Goal: Information Seeking & Learning: Learn about a topic

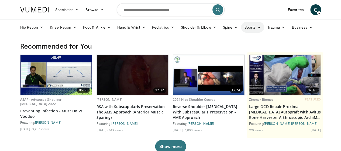
click at [241, 27] on link "Sports" at bounding box center [252, 27] width 23 height 11
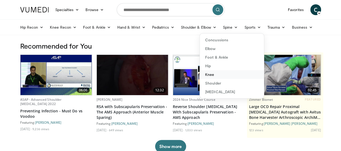
click at [206, 74] on link "Knee" at bounding box center [232, 74] width 64 height 9
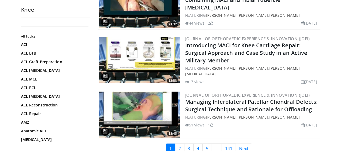
scroll to position [1322, 0]
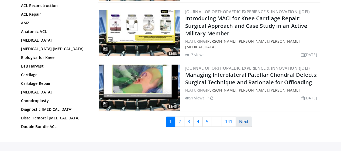
click at [250, 118] on link "Next" at bounding box center [244, 121] width 16 height 10
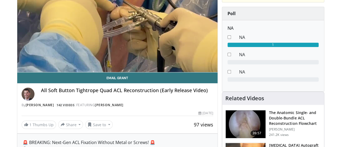
scroll to position [54, 0]
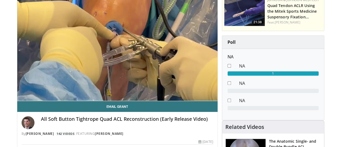
click at [121, 129] on div "All Soft Button Tightrope Quad ACL Reconstruction (Early Release Video)" at bounding box center [127, 122] width 172 height 13
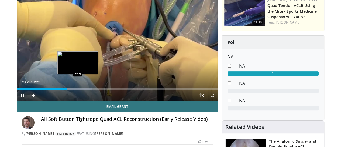
click at [64, 90] on div "Progress Bar" at bounding box center [73, 89] width 38 height 2
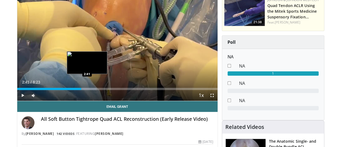
click at [73, 90] on div "Loaded : 39.69% 2:41 2:41" at bounding box center [117, 89] width 200 height 2
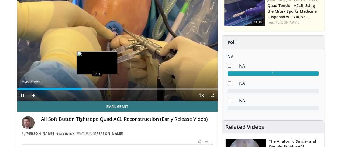
click at [84, 90] on div "Progress Bar" at bounding box center [89, 89] width 38 height 2
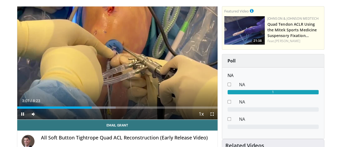
scroll to position [27, 0]
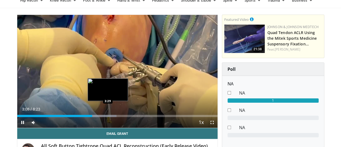
click at [94, 117] on div "Progress Bar" at bounding box center [98, 116] width 36 height 2
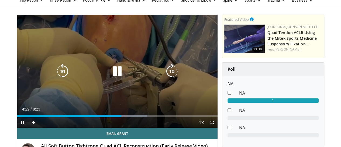
click at [113, 75] on icon "Video Player" at bounding box center [117, 71] width 15 height 15
click at [87, 74] on div "Video Player" at bounding box center [117, 71] width 120 height 11
click at [110, 74] on icon "Video Player" at bounding box center [117, 71] width 15 height 15
click at [115, 73] on icon "Video Player" at bounding box center [117, 71] width 15 height 15
click at [111, 77] on icon "Video Player" at bounding box center [117, 71] width 15 height 15
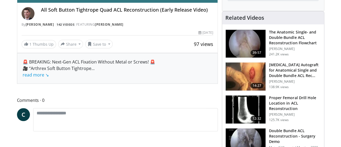
scroll to position [135, 0]
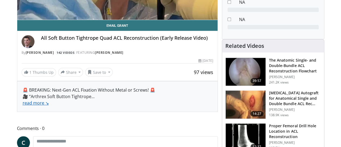
click at [23, 106] on link "read more ↘" at bounding box center [36, 103] width 26 height 6
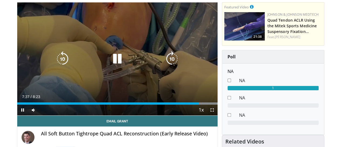
scroll to position [27, 0]
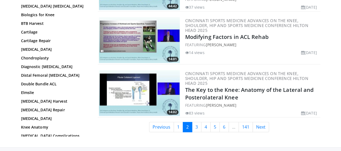
scroll to position [1349, 0]
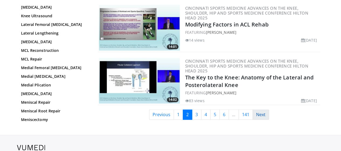
click at [262, 109] on link "Next" at bounding box center [261, 114] width 16 height 10
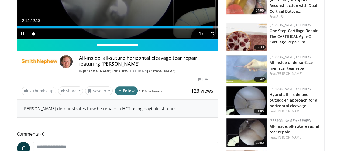
scroll to position [135, 0]
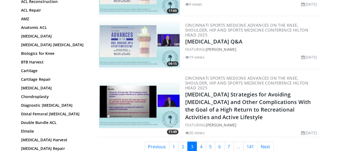
scroll to position [1353, 0]
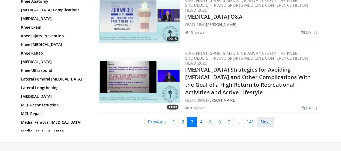
click at [266, 117] on link "Next" at bounding box center [265, 122] width 16 height 10
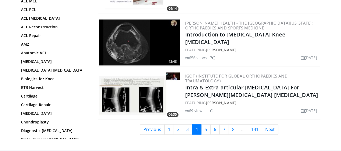
scroll to position [1322, 0]
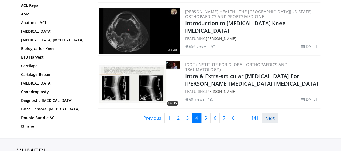
click at [278, 117] on link "Next" at bounding box center [270, 118] width 16 height 10
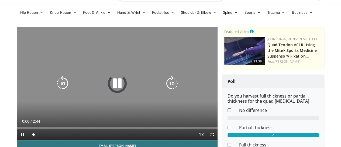
scroll to position [27, 0]
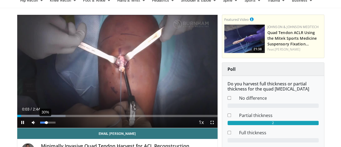
click at [40, 123] on div "30%" at bounding box center [47, 122] width 15 height 2
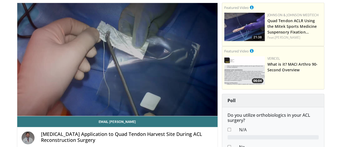
scroll to position [27, 0]
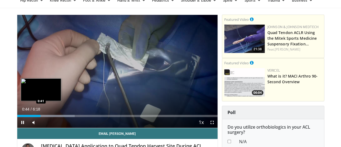
click at [27, 117] on div "Loaded : 28.78% 0:44 0:41" at bounding box center [117, 116] width 200 height 2
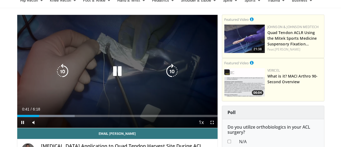
click at [17, 75] on div "10 seconds Tap to unmute" at bounding box center [117, 71] width 200 height 113
click at [116, 72] on icon "Video Player" at bounding box center [117, 71] width 15 height 15
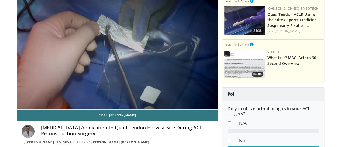
scroll to position [54, 0]
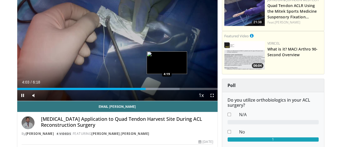
click at [153, 90] on div "Progress Bar" at bounding box center [154, 89] width 50 height 2
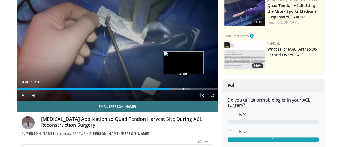
click at [169, 90] on div "Loaded : 86.37% 4:22 4:48" at bounding box center [117, 89] width 200 height 2
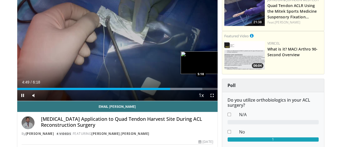
click at [187, 90] on div "Loaded : 92.36% 4:49 5:18" at bounding box center [117, 89] width 200 height 2
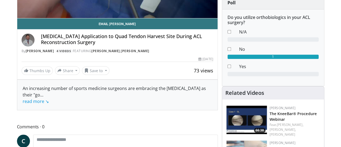
scroll to position [189, 0]
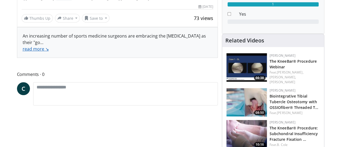
click at [28, 52] on link "read more ↘" at bounding box center [36, 49] width 26 height 6
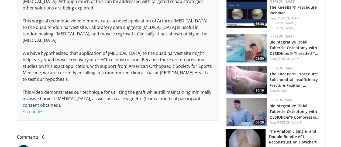
scroll to position [270, 0]
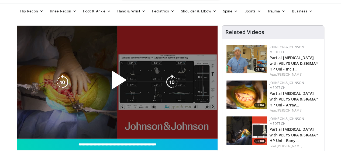
scroll to position [54, 0]
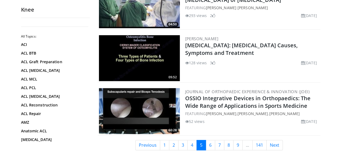
scroll to position [1349, 0]
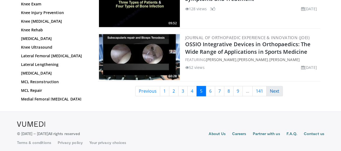
click at [276, 91] on link "Next" at bounding box center [274, 91] width 16 height 10
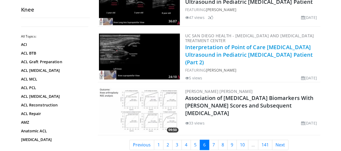
scroll to position [1349, 0]
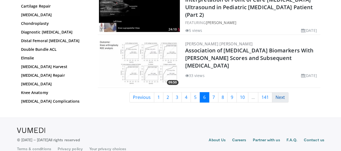
click at [286, 92] on link "Next" at bounding box center [280, 97] width 16 height 10
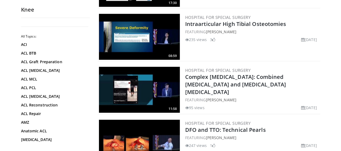
scroll to position [1349, 0]
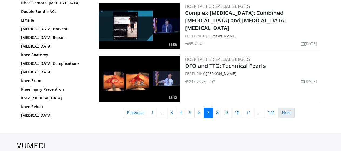
click at [290, 107] on link "Next" at bounding box center [286, 112] width 16 height 10
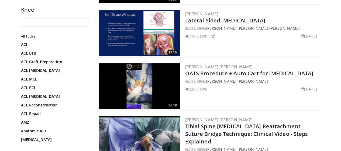
scroll to position [1079, 0]
